Goal: Task Accomplishment & Management: Complete application form

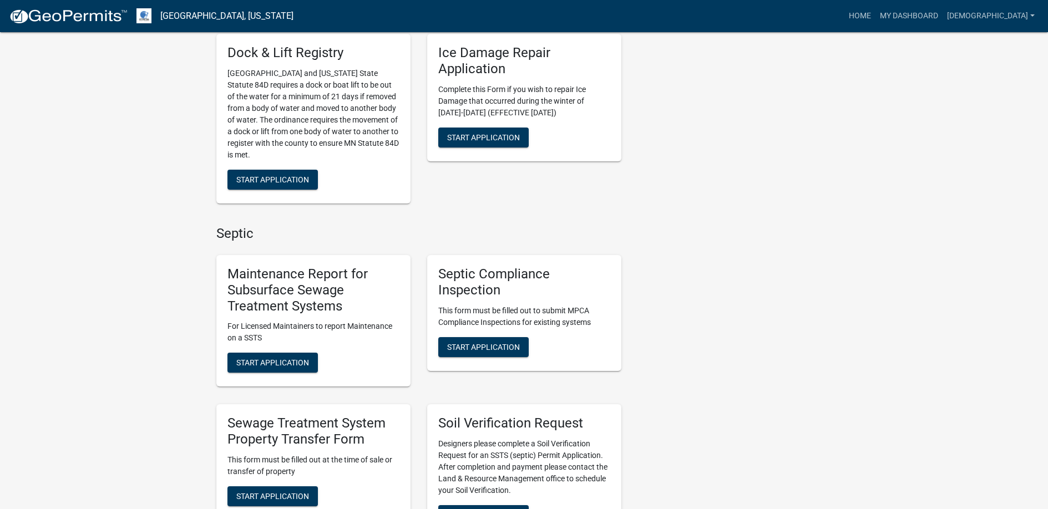
scroll to position [499, 0]
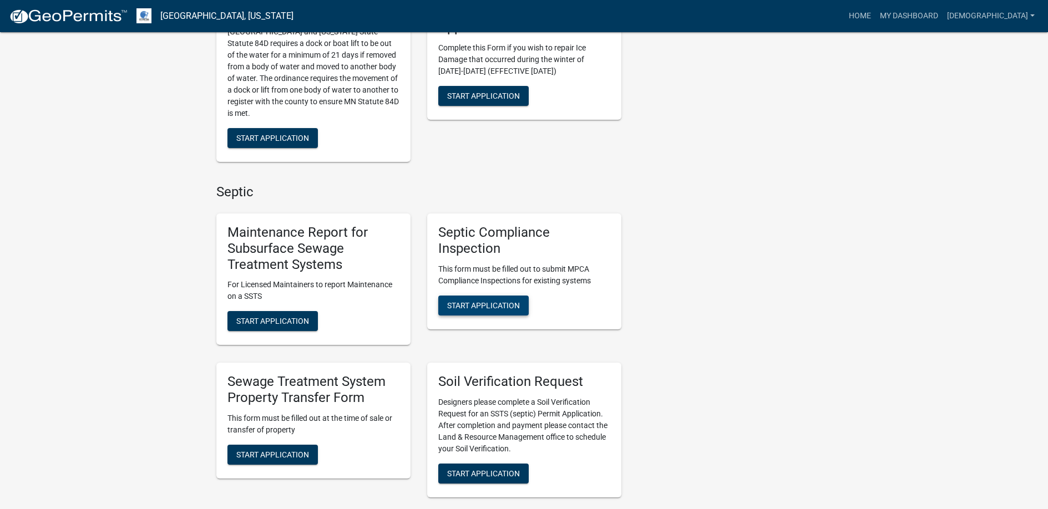
click at [486, 304] on span "Start Application" at bounding box center [483, 305] width 73 height 9
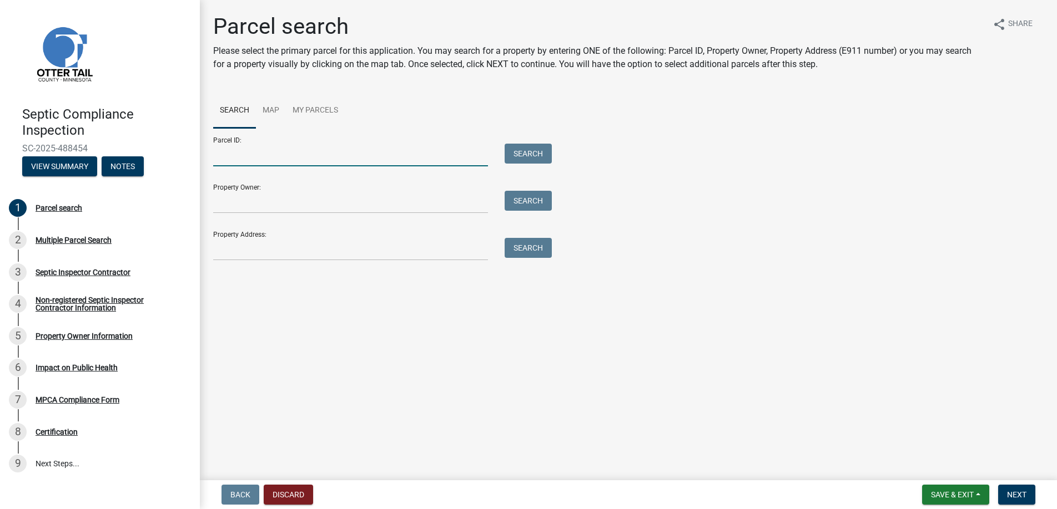
click at [236, 155] on input "Parcel ID:" at bounding box center [350, 155] width 275 height 23
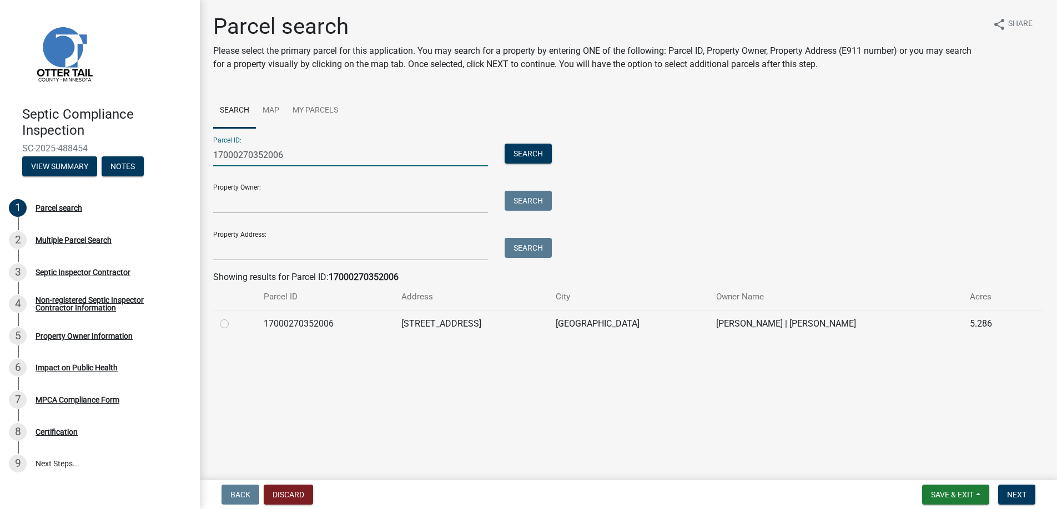
type input "17000270352006"
click at [233, 317] on label at bounding box center [233, 317] width 0 height 0
click at [233, 324] on input "radio" at bounding box center [236, 320] width 7 height 7
radio input "true"
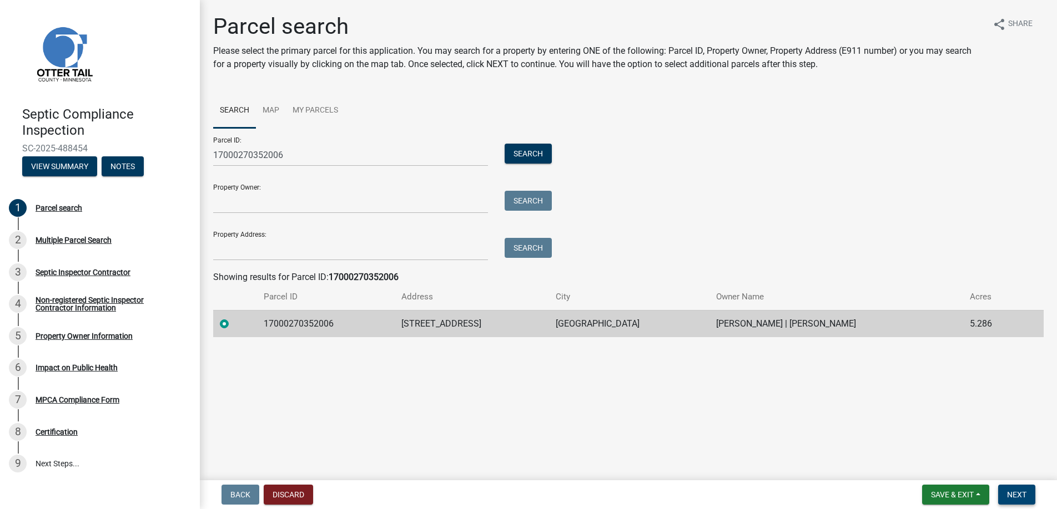
click at [1018, 496] on span "Next" at bounding box center [1016, 495] width 19 height 9
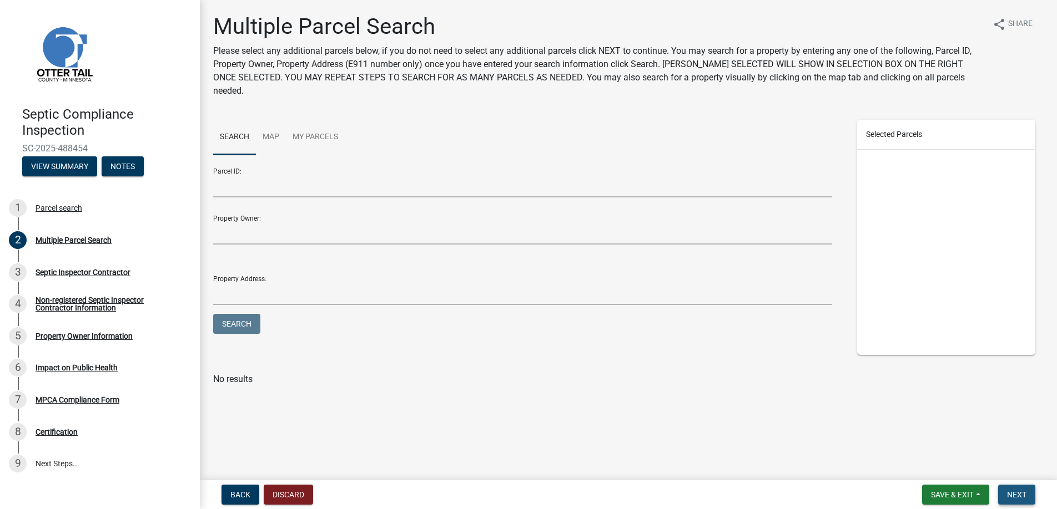
click at [1016, 492] on span "Next" at bounding box center [1016, 495] width 19 height 9
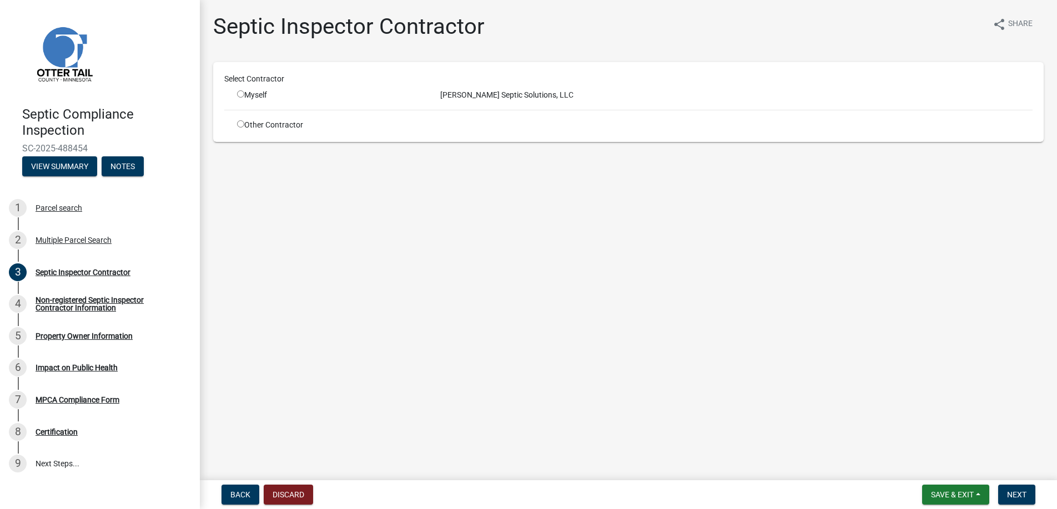
click at [241, 91] on input "radio" at bounding box center [240, 93] width 7 height 7
radio input "true"
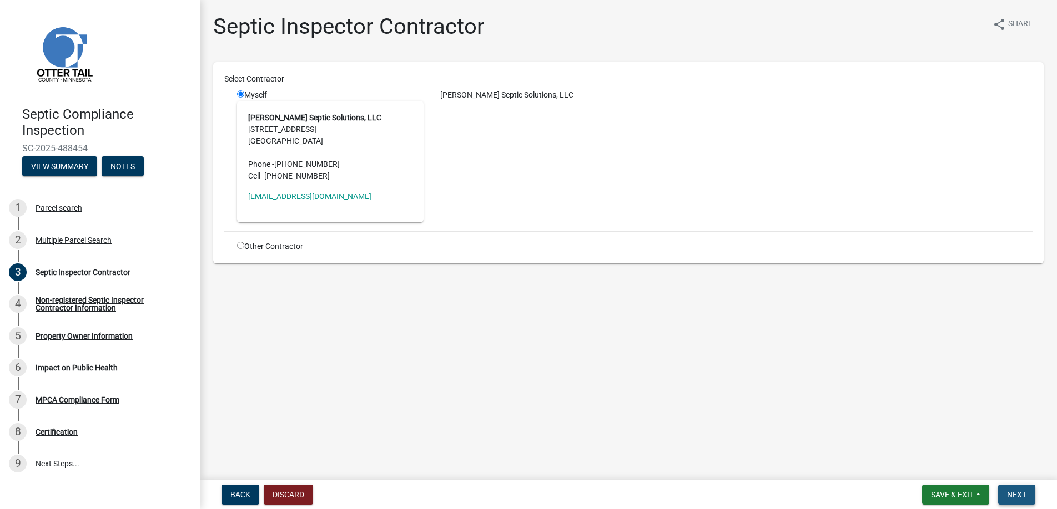
click at [1012, 496] on span "Next" at bounding box center [1016, 495] width 19 height 9
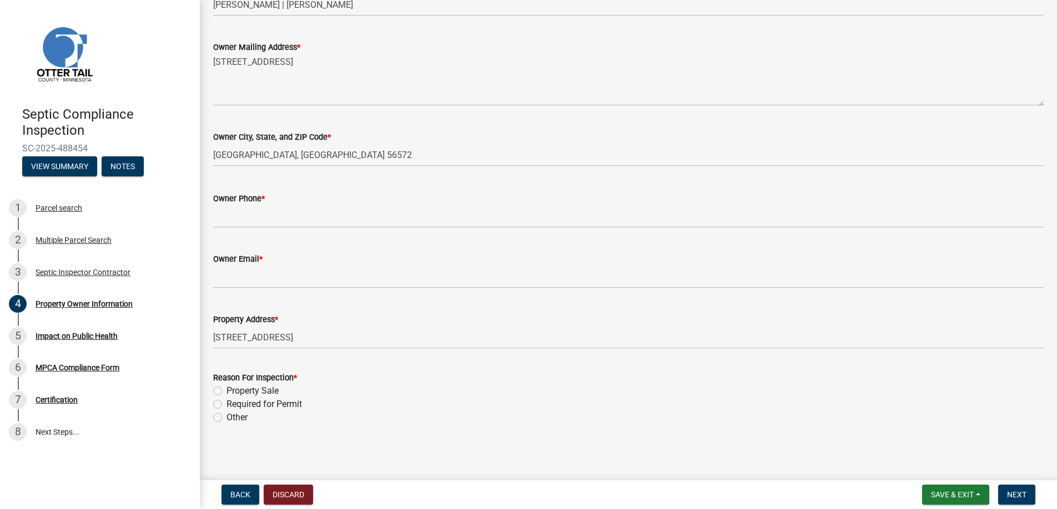
scroll to position [231, 0]
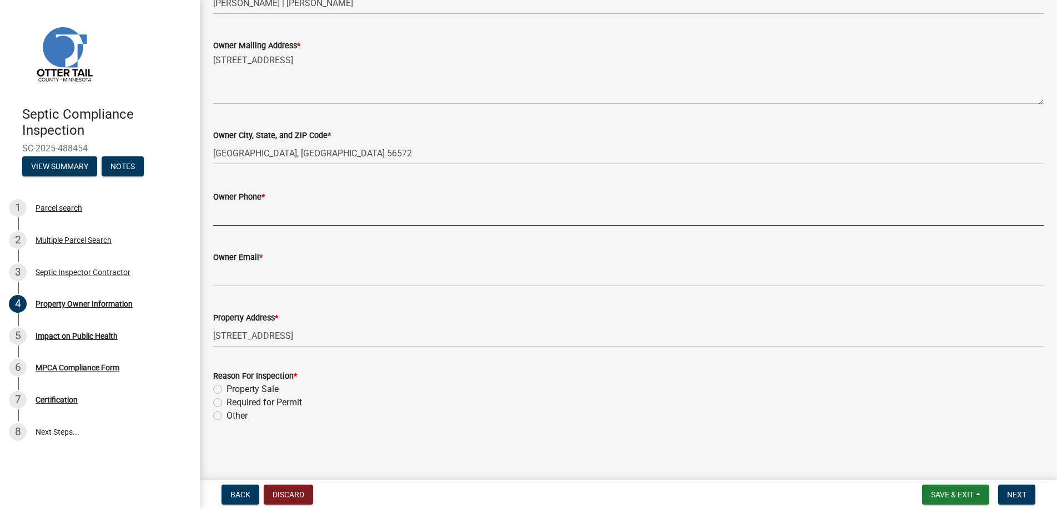
click at [235, 216] on input "Owner Phone *" at bounding box center [628, 215] width 830 height 23
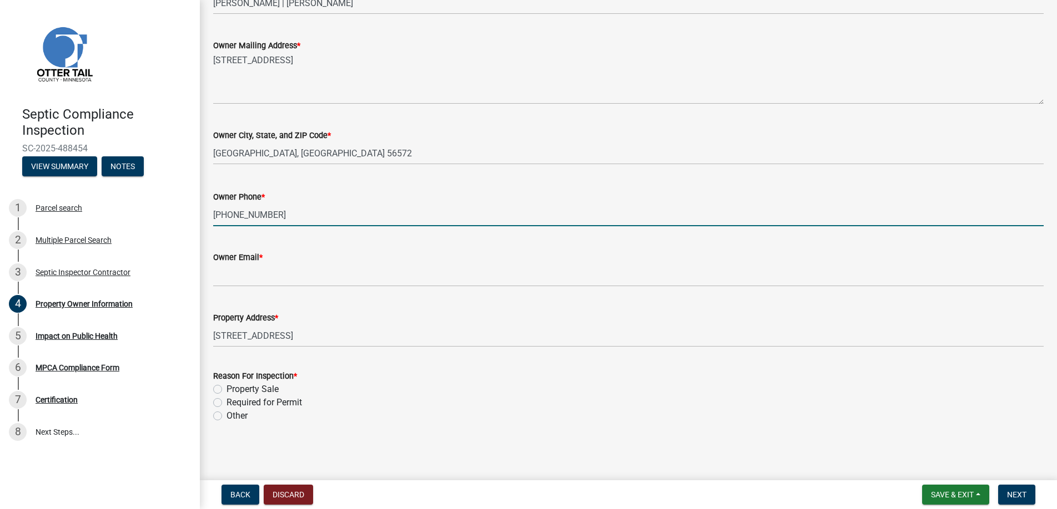
type input "[PHONE_NUMBER]"
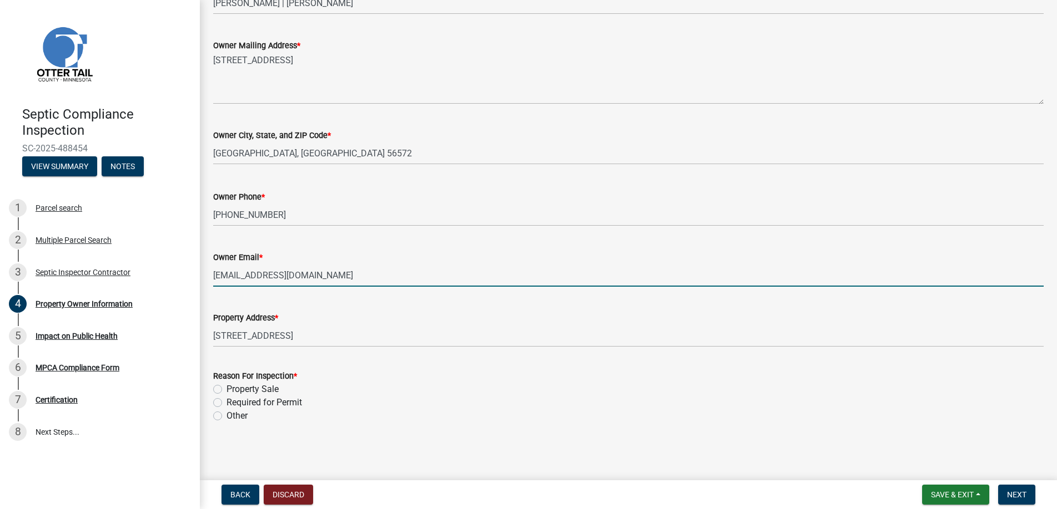
type input "[EMAIL_ADDRESS][DOMAIN_NAME]"
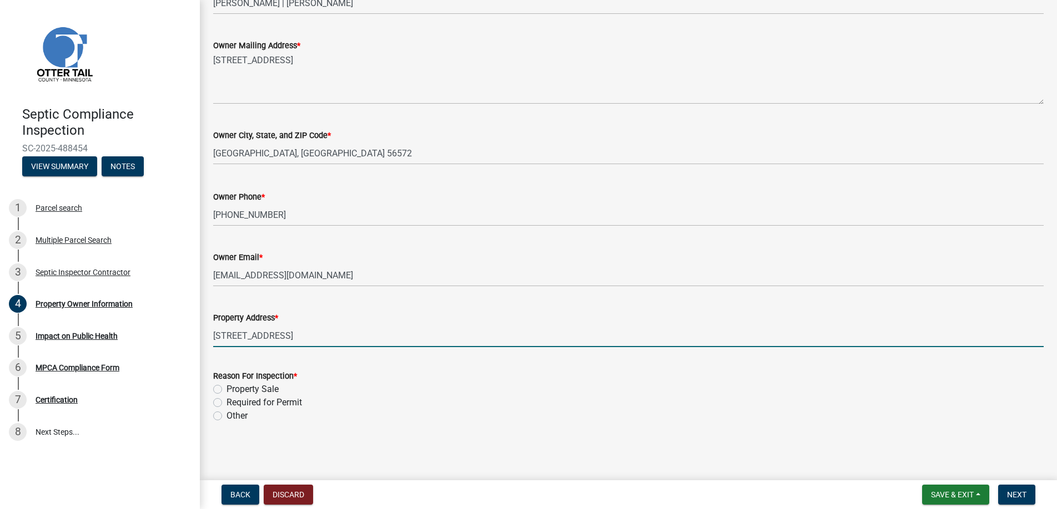
click at [226, 389] on label "Property Sale" at bounding box center [252, 389] width 52 height 13
click at [226, 389] on input "Property Sale" at bounding box center [229, 386] width 7 height 7
radio input "true"
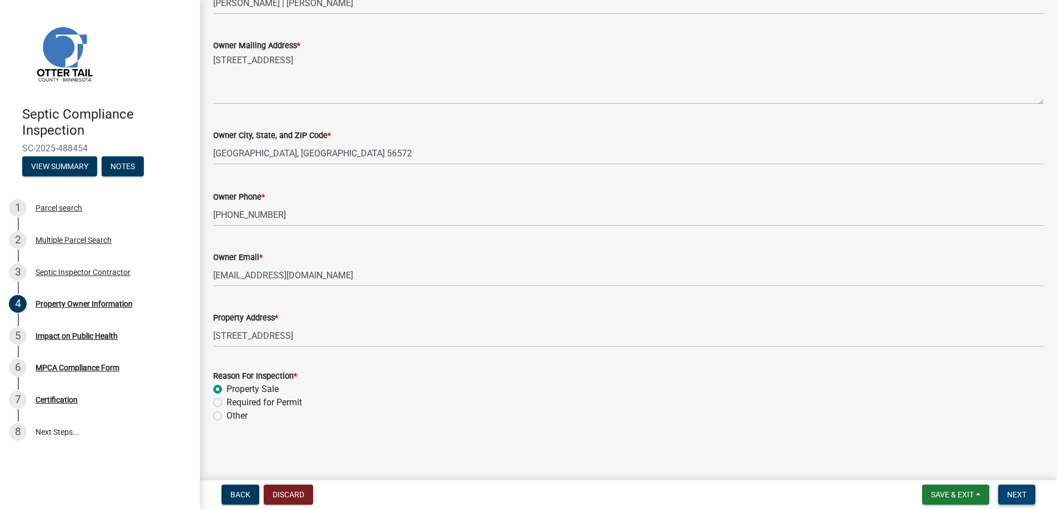
click at [1013, 496] on span "Next" at bounding box center [1016, 495] width 19 height 9
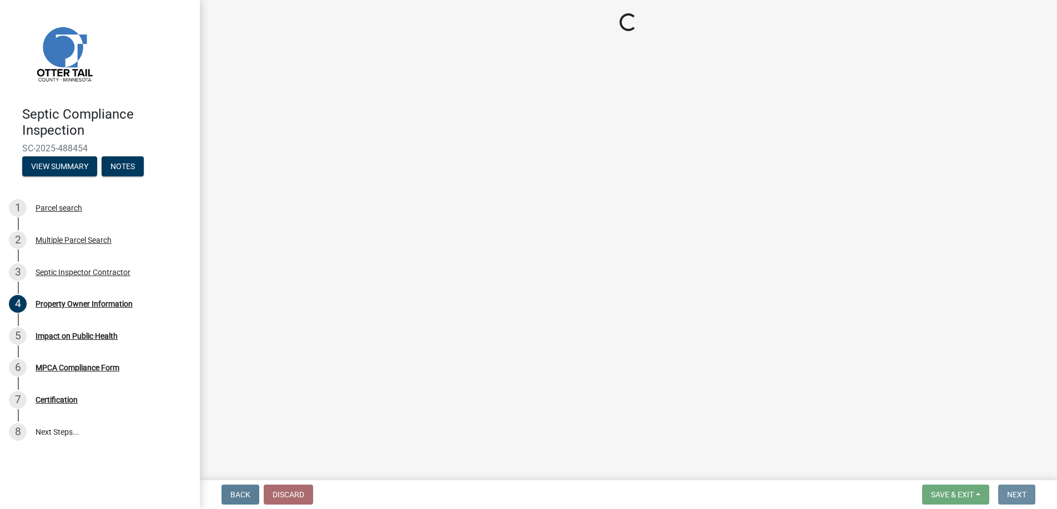
scroll to position [0, 0]
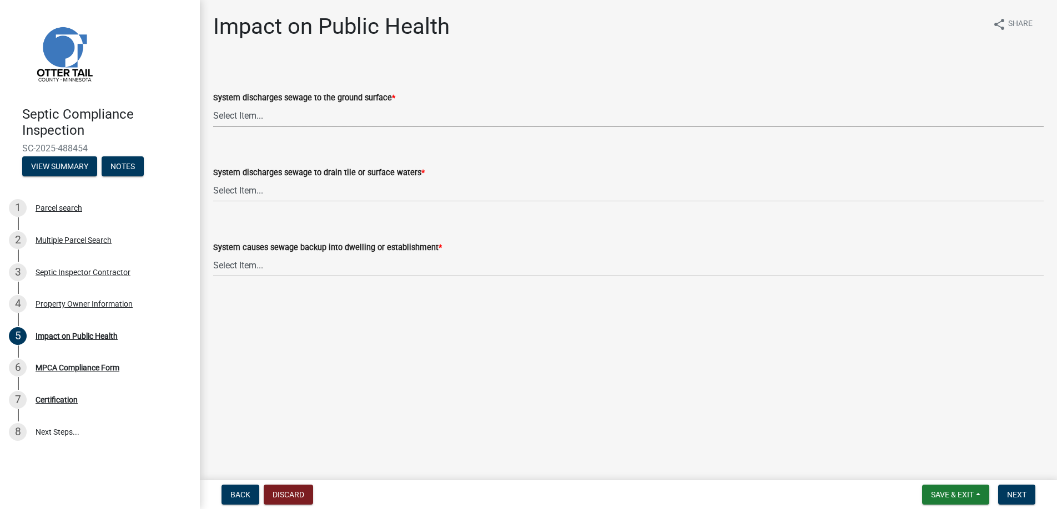
click at [238, 109] on select "Select Item... Yes No" at bounding box center [628, 115] width 830 height 23
click at [213, 104] on select "Select Item... Yes No" at bounding box center [628, 115] width 830 height 23
select select "9c5ef684-d0d4-4879-ab12-905ddbd81a72"
drag, startPoint x: 254, startPoint y: 189, endPoint x: 256, endPoint y: 199, distance: 10.8
click at [254, 189] on select "Select Item... Yes No" at bounding box center [628, 190] width 830 height 23
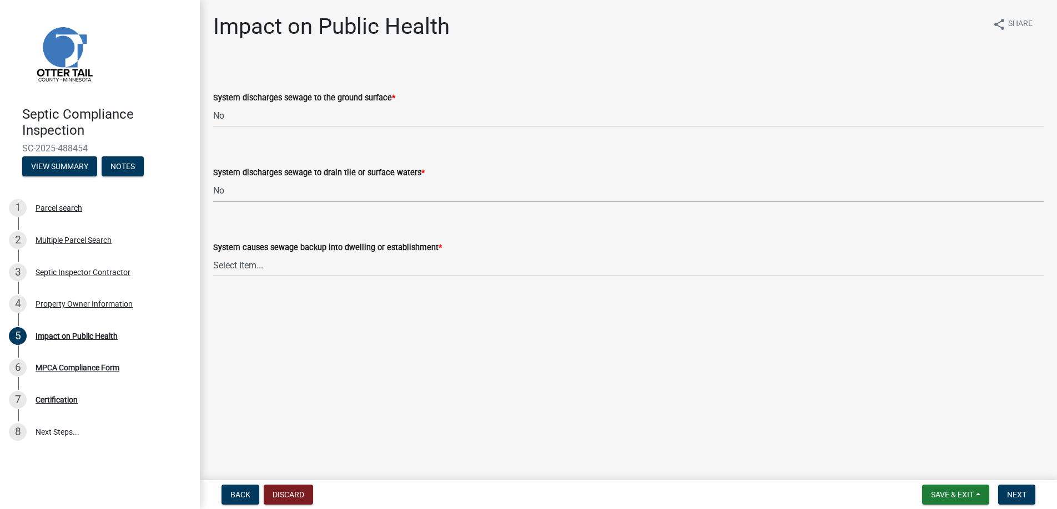
click at [213, 179] on select "Select Item... Yes No" at bounding box center [628, 190] width 830 height 23
select select "7d491a2b-e9f0-4952-b474-53ca749b22af"
drag, startPoint x: 258, startPoint y: 264, endPoint x: 269, endPoint y: 275, distance: 16.5
click at [258, 264] on select "Select Item... Yes No" at bounding box center [628, 265] width 830 height 23
click at [213, 254] on select "Select Item... Yes No" at bounding box center [628, 265] width 830 height 23
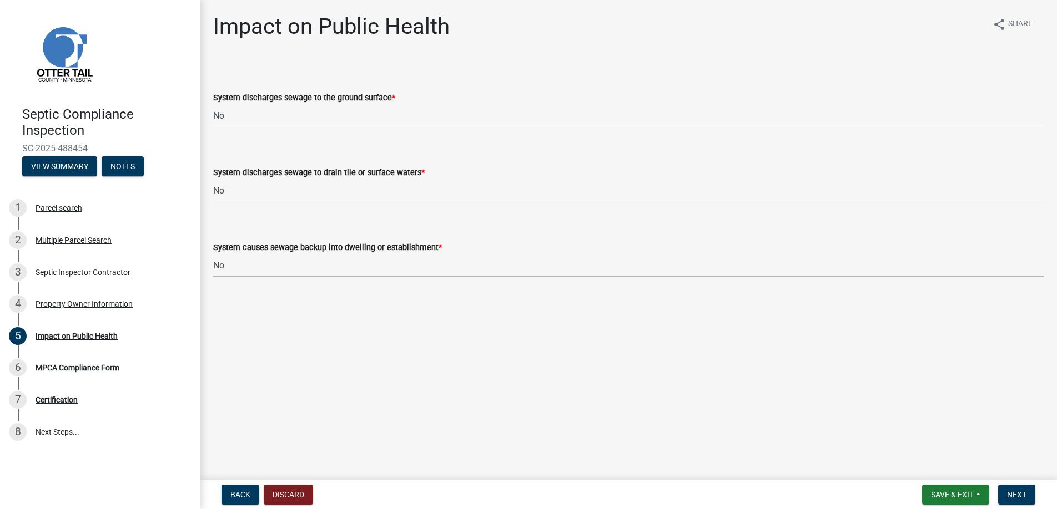
select select "6e07b46b-a403-4f3e-b4fc-218acc732c01"
click at [1020, 491] on span "Next" at bounding box center [1016, 495] width 19 height 9
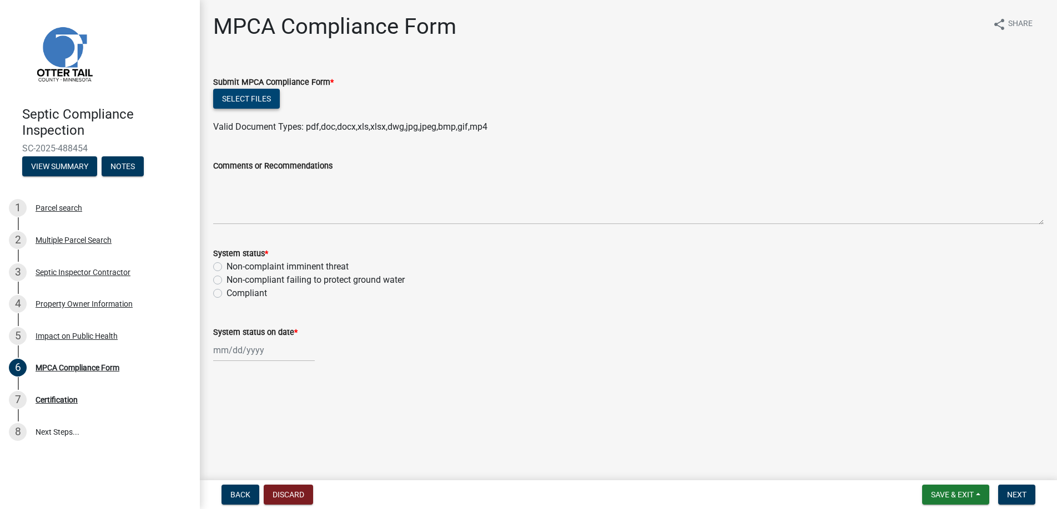
click at [243, 95] on button "Select files" at bounding box center [246, 99] width 67 height 20
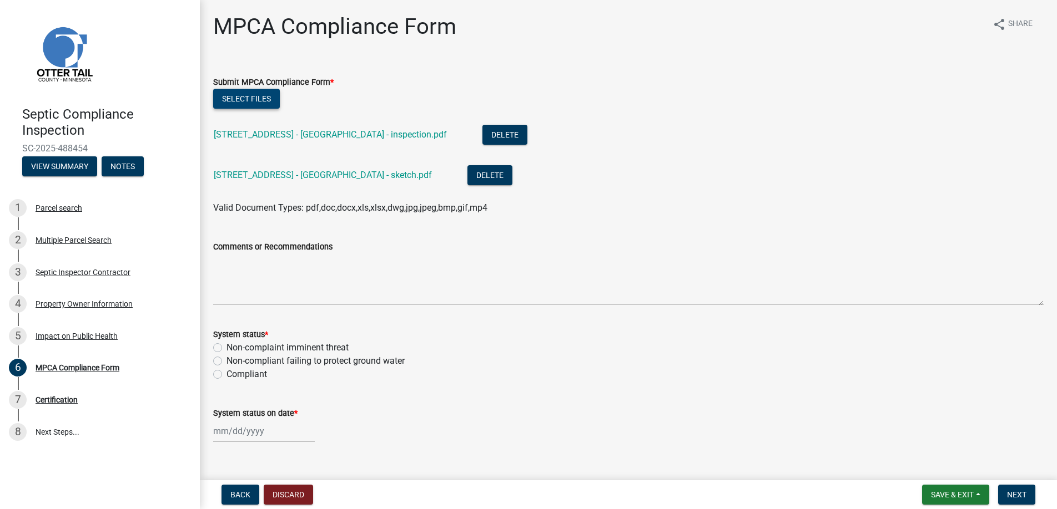
scroll to position [20, 0]
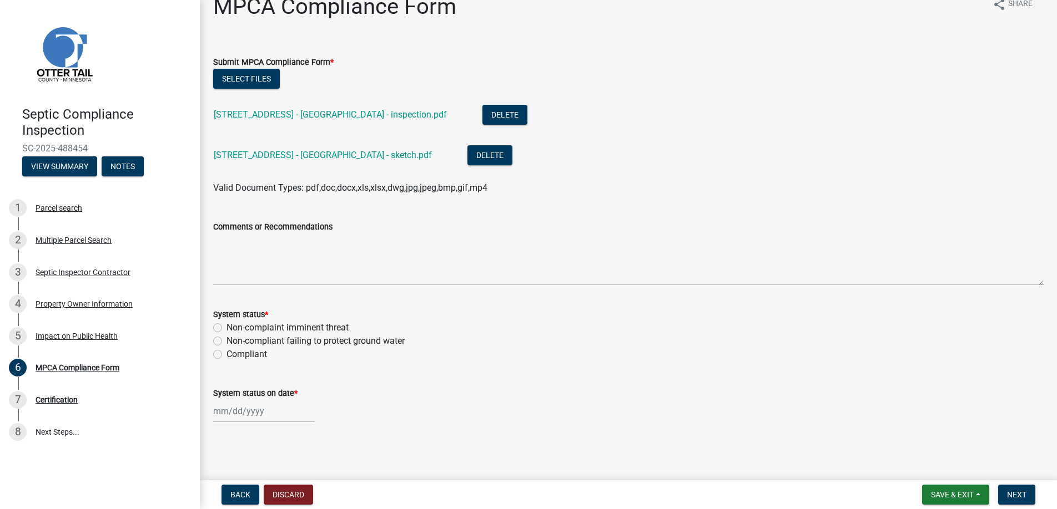
click at [226, 353] on label "Compliant" at bounding box center [246, 354] width 41 height 13
click at [226, 353] on input "Compliant" at bounding box center [229, 351] width 7 height 7
radio input "true"
click at [238, 408] on div at bounding box center [264, 411] width 102 height 23
select select "10"
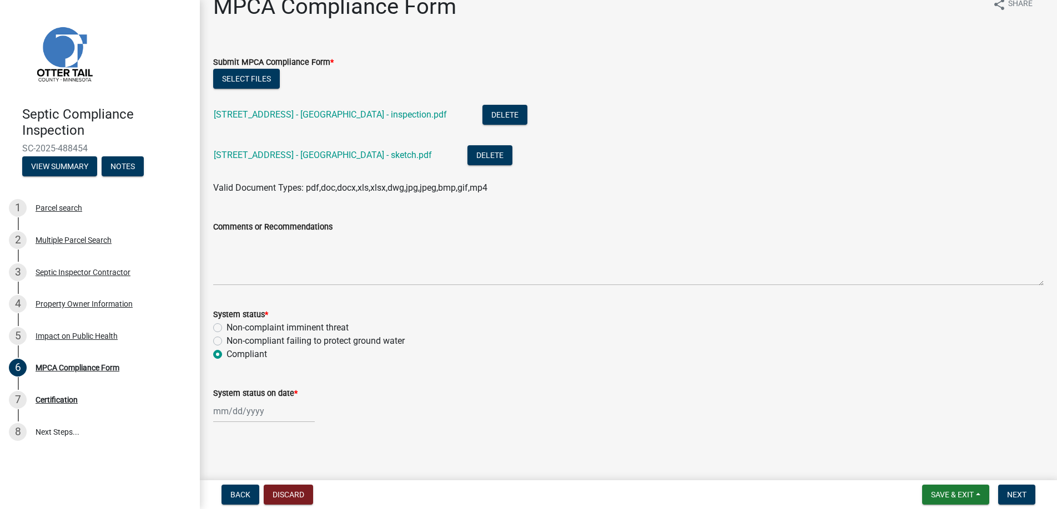
select select "2025"
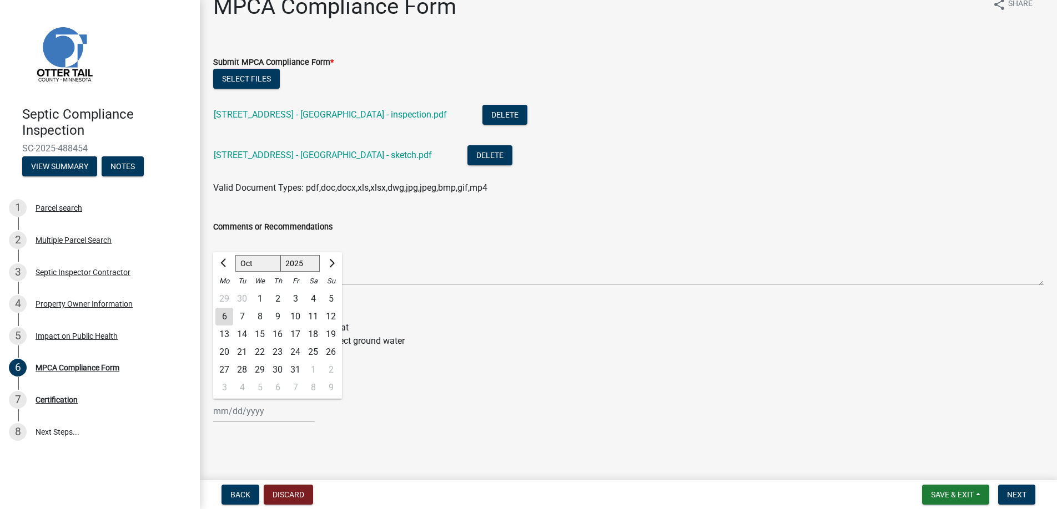
click at [277, 297] on div "2" at bounding box center [278, 299] width 18 height 18
type input "[DATE]"
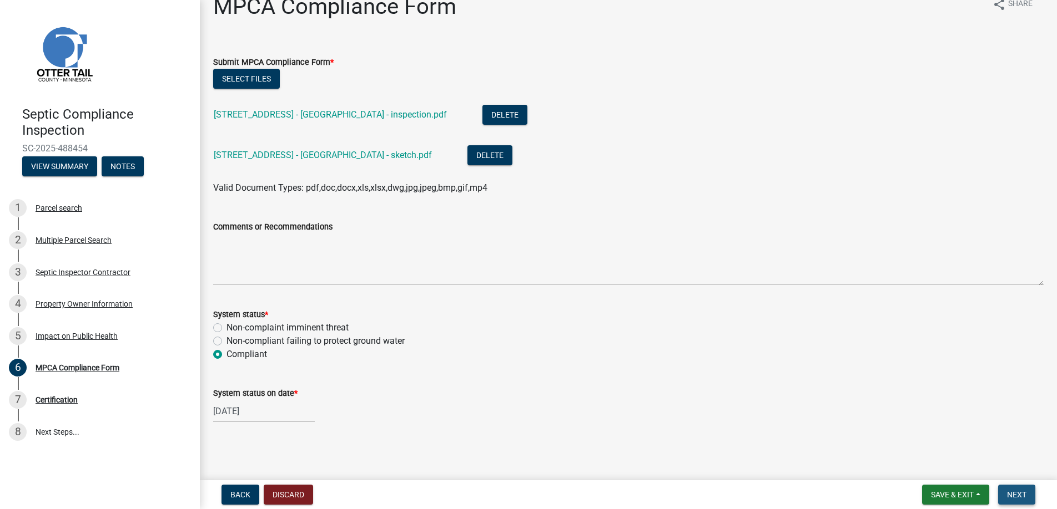
click at [1015, 493] on span "Next" at bounding box center [1016, 495] width 19 height 9
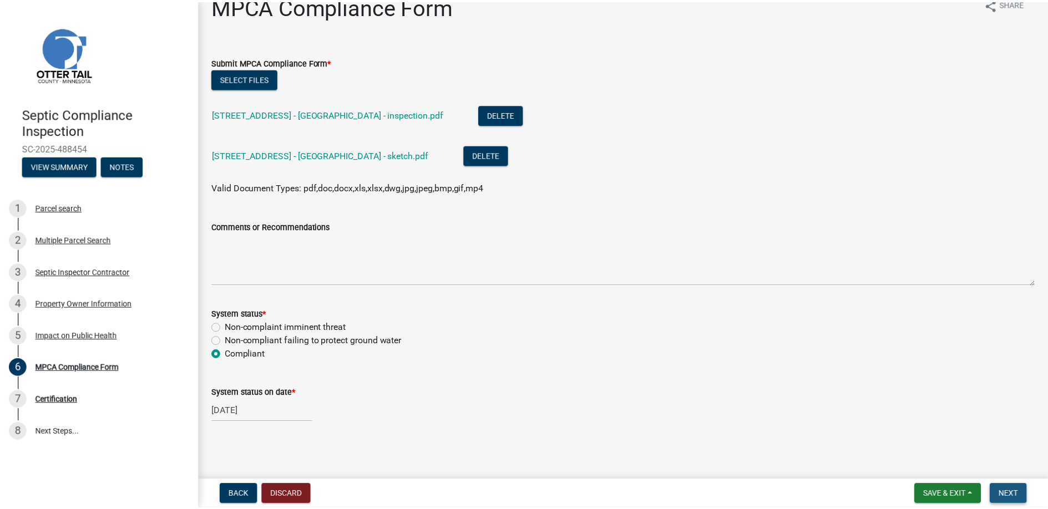
scroll to position [0, 0]
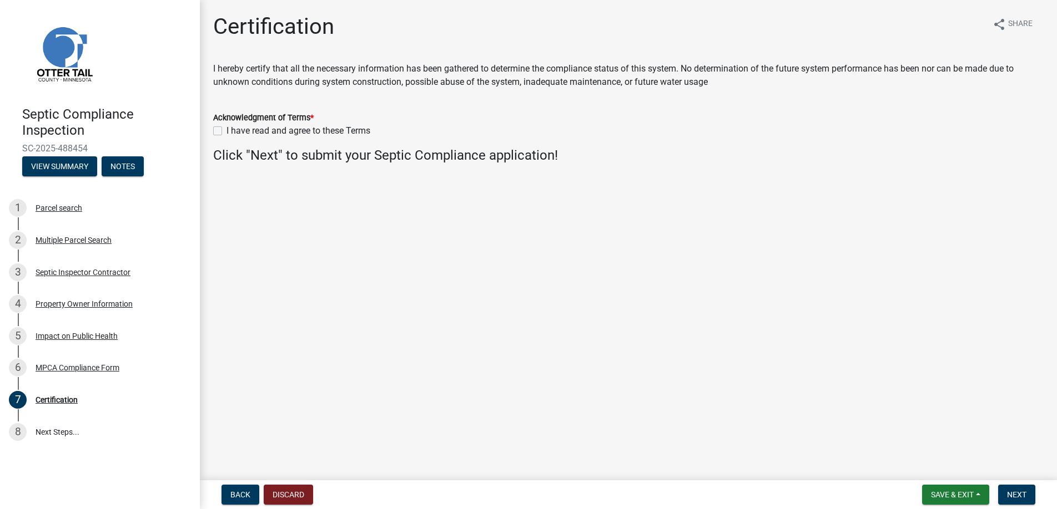
click at [226, 130] on label "I have read and agree to these Terms" at bounding box center [298, 130] width 144 height 13
click at [226, 130] on input "I have read and agree to these Terms" at bounding box center [229, 127] width 7 height 7
checkbox input "true"
click at [1011, 491] on span "Next" at bounding box center [1016, 495] width 19 height 9
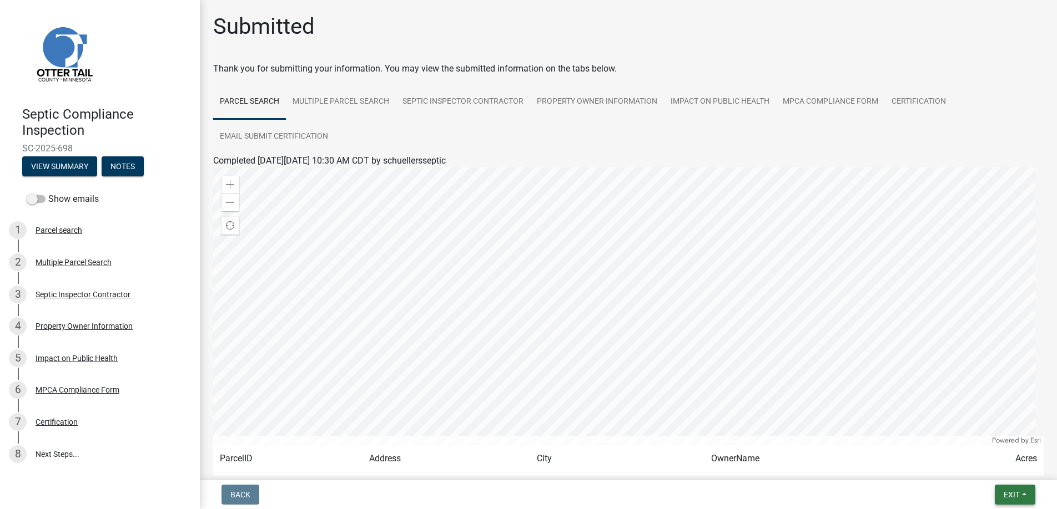
click at [1007, 492] on span "Exit" at bounding box center [1011, 495] width 16 height 9
click at [985, 463] on button "Save & Exit" at bounding box center [990, 466] width 89 height 27
